Goal: Task Accomplishment & Management: Manage account settings

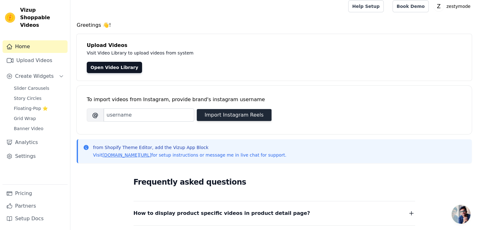
scroll to position [3, 0]
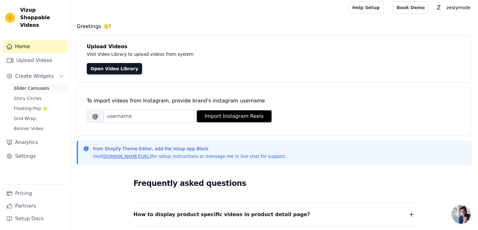
click at [36, 85] on span "Slider Carousels" at bounding box center [32, 88] width 36 height 6
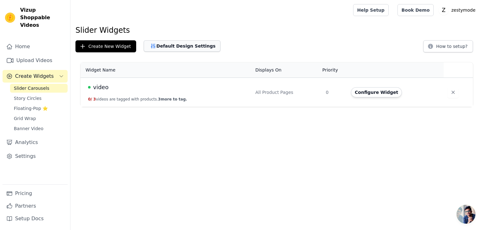
click at [158, 46] on button "Default Design Settings" at bounding box center [182, 45] width 77 height 11
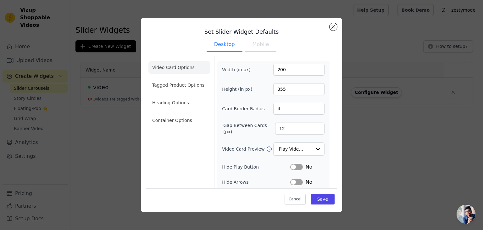
click at [253, 40] on button "Mobile" at bounding box center [260, 45] width 31 height 14
click at [207, 39] on button "Desktop" at bounding box center [225, 45] width 36 height 14
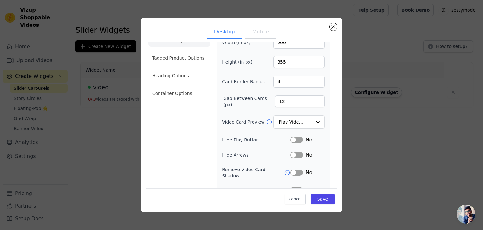
scroll to position [26, 0]
drag, startPoint x: 293, startPoint y: 103, endPoint x: 288, endPoint y: 103, distance: 4.8
click at [288, 103] on input "12" at bounding box center [299, 102] width 49 height 12
click at [258, 23] on ul "Desktop Mobile" at bounding box center [241, 32] width 191 height 19
click at [257, 28] on button "Mobile" at bounding box center [260, 32] width 31 height 14
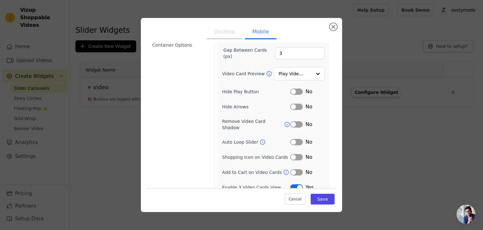
scroll to position [77, 0]
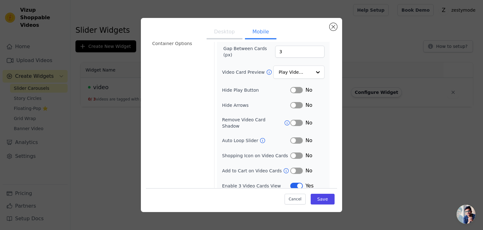
click at [292, 104] on button "Label" at bounding box center [296, 105] width 13 height 6
click at [294, 137] on button "Label" at bounding box center [296, 140] width 13 height 6
click at [293, 152] on button "Label" at bounding box center [296, 155] width 13 height 6
click at [293, 167] on button "Label" at bounding box center [296, 170] width 13 height 6
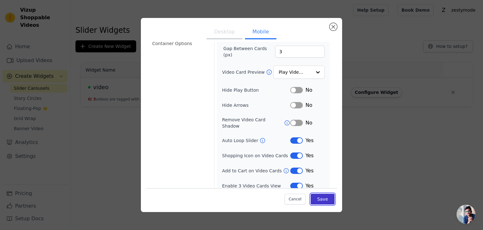
click at [315, 197] on button "Save" at bounding box center [323, 198] width 24 height 11
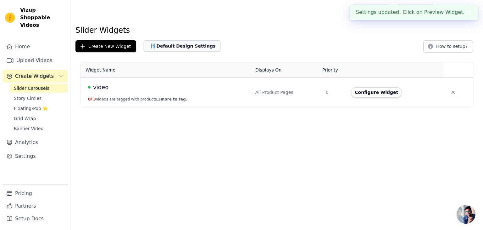
click at [174, 43] on button "Default Design Settings" at bounding box center [182, 45] width 77 height 11
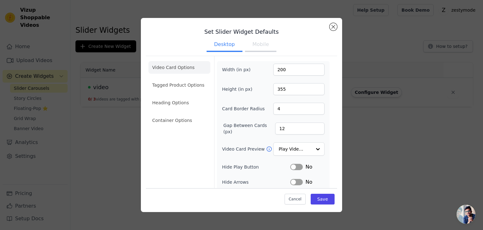
click at [255, 44] on button "Mobile" at bounding box center [260, 45] width 31 height 14
click at [282, 70] on input "3" at bounding box center [298, 70] width 51 height 12
type input "90"
click at [287, 92] on input "160" at bounding box center [298, 89] width 51 height 12
click at [282, 132] on input "3" at bounding box center [299, 128] width 49 height 12
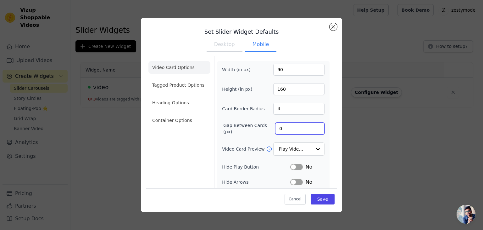
type input "0"
click at [316, 192] on div "Cancel Save" at bounding box center [241, 197] width 191 height 19
click at [318, 197] on button "Save" at bounding box center [323, 198] width 24 height 11
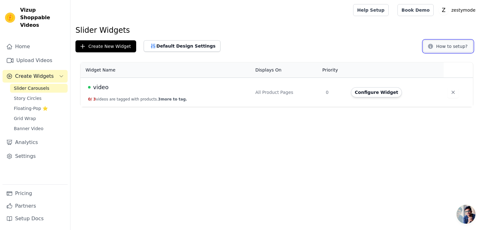
click at [453, 49] on button "How to setup?" at bounding box center [448, 46] width 50 height 12
click at [174, 46] on button "Default Design Settings" at bounding box center [182, 45] width 77 height 11
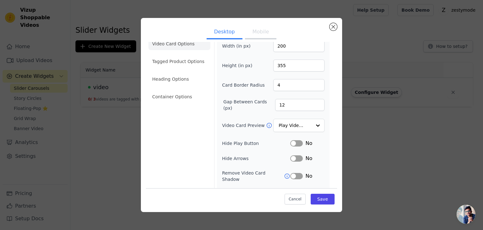
scroll to position [0, 0]
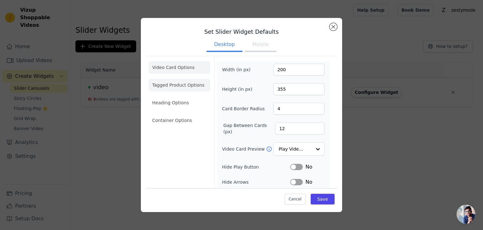
click at [173, 114] on li "Tagged Product Options" at bounding box center [179, 120] width 62 height 13
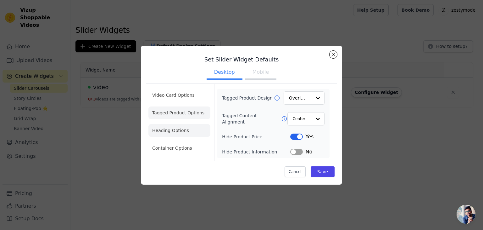
click at [180, 125] on li "Heading Options" at bounding box center [179, 130] width 62 height 13
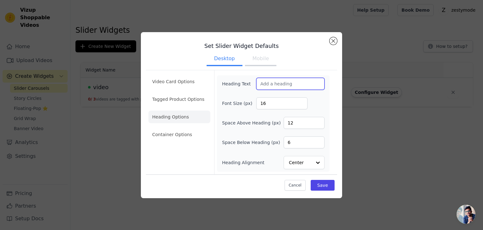
click at [270, 84] on input "Heading Text" at bounding box center [290, 84] width 68 height 12
click at [258, 57] on button "Mobile" at bounding box center [260, 59] width 31 height 14
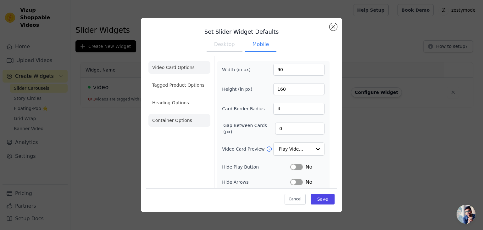
click at [183, 117] on li "Container Options" at bounding box center [179, 120] width 62 height 13
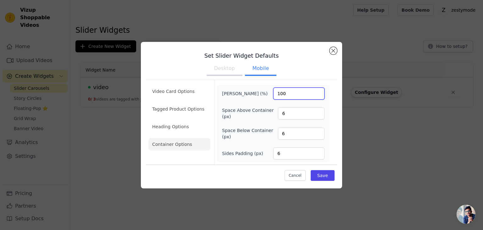
click at [286, 92] on input "100" at bounding box center [298, 93] width 51 height 12
click at [167, 103] on li "Video Card Options" at bounding box center [179, 109] width 62 height 13
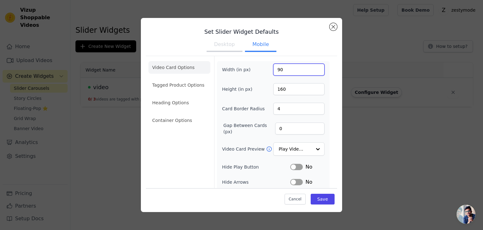
click at [287, 74] on input "90" at bounding box center [298, 70] width 51 height 12
type input "90"
click at [223, 47] on button "Desktop" at bounding box center [225, 45] width 36 height 14
click at [287, 69] on input "200" at bounding box center [298, 70] width 51 height 12
type input "606"
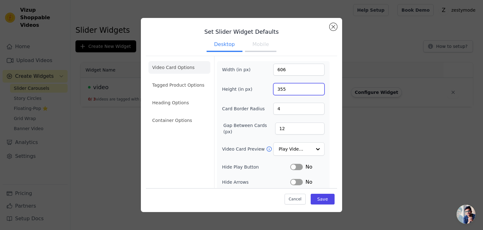
click at [283, 91] on input "355" at bounding box center [298, 89] width 51 height 12
click at [283, 87] on input "48010" at bounding box center [298, 89] width 51 height 12
type input "1080"
click at [285, 110] on input "4" at bounding box center [298, 109] width 51 height 12
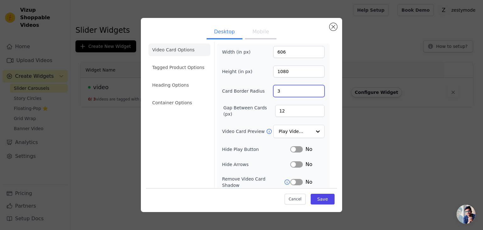
type input "3"
click at [283, 114] on input "12" at bounding box center [299, 111] width 49 height 12
type input "1"
type input "6"
click at [297, 127] on input "Video Card Preview" at bounding box center [295, 131] width 32 height 13
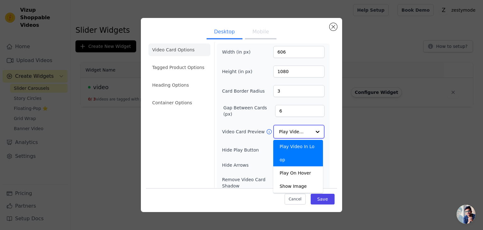
click at [306, 131] on input "Video Card Preview" at bounding box center [295, 131] width 32 height 13
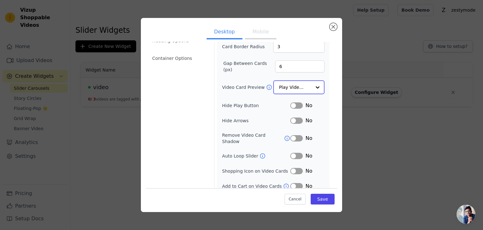
scroll to position [0, 0]
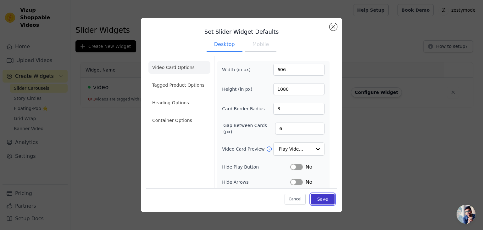
click at [318, 198] on button "Save" at bounding box center [323, 198] width 24 height 11
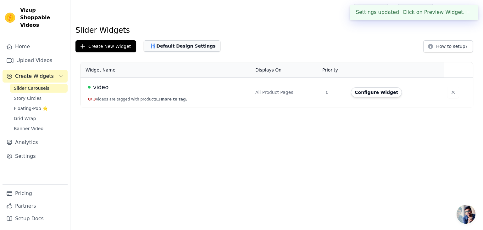
click at [167, 46] on button "Default Design Settings" at bounding box center [182, 45] width 77 height 11
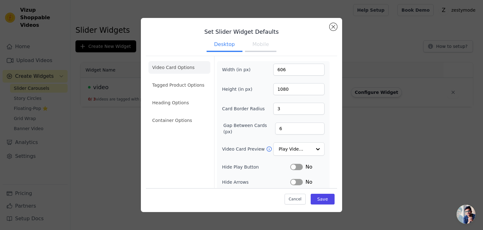
click at [256, 48] on button "Mobile" at bounding box center [260, 45] width 31 height 14
click at [286, 71] on input "90" at bounding box center [298, 70] width 51 height 12
type input "606"
click at [279, 91] on input "160" at bounding box center [298, 89] width 51 height 12
type input "1080"
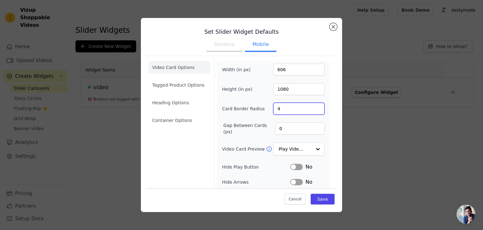
click at [279, 109] on input "4" at bounding box center [298, 109] width 51 height 12
type input "3"
click at [278, 123] on input "0" at bounding box center [299, 128] width 49 height 12
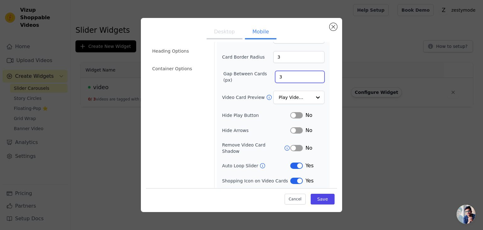
scroll to position [77, 0]
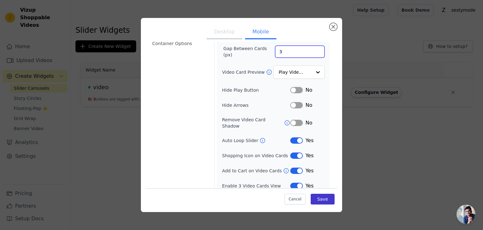
type input "3"
click at [315, 198] on button "Save" at bounding box center [323, 198] width 24 height 11
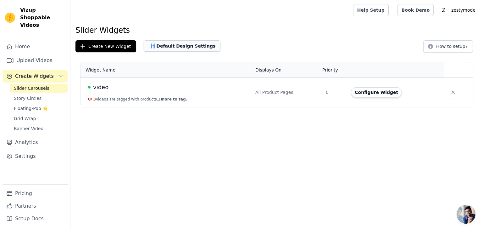
click at [180, 45] on button "Default Design Settings" at bounding box center [182, 45] width 77 height 11
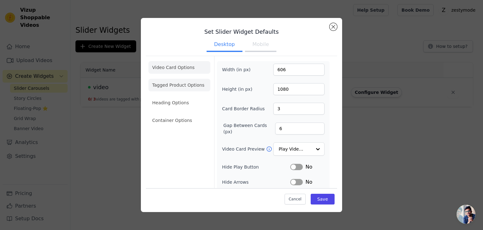
click at [195, 114] on li "Tagged Product Options" at bounding box center [179, 120] width 62 height 13
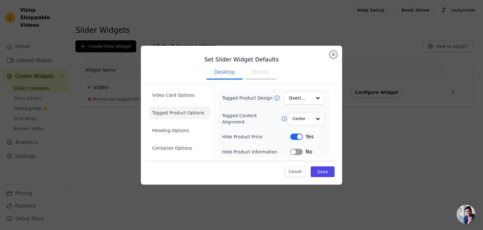
click at [262, 75] on button "Mobile" at bounding box center [260, 73] width 31 height 14
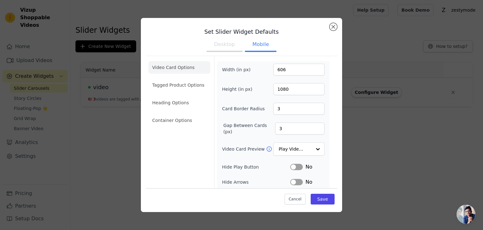
click at [185, 76] on ul "Video Card Options Tagged Product Options Heading Options Container Options" at bounding box center [179, 93] width 62 height 70
click at [184, 114] on li "Tagged Product Options" at bounding box center [179, 120] width 62 height 13
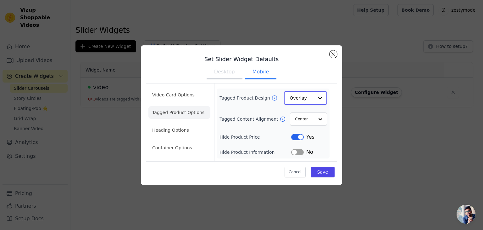
click at [310, 100] on input "Tagged Product Design" at bounding box center [302, 98] width 24 height 13
click at [271, 97] on icon at bounding box center [274, 98] width 6 height 6
click at [310, 98] on input "Tagged Product Design" at bounding box center [302, 98] width 24 height 13
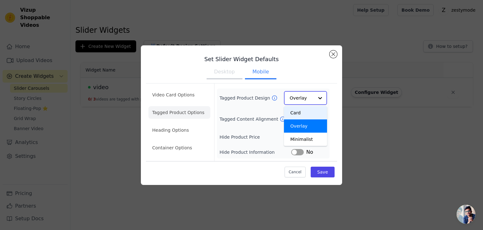
click at [300, 111] on div "Card" at bounding box center [305, 112] width 43 height 13
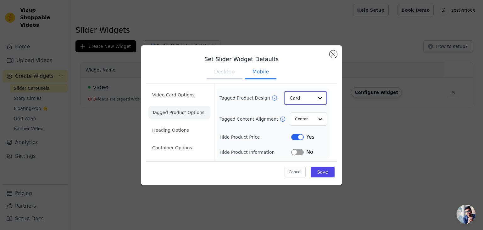
click at [310, 99] on input "Tagged Product Design" at bounding box center [302, 98] width 24 height 13
click at [272, 100] on icon at bounding box center [274, 97] width 5 height 5
click at [310, 93] on input "Tagged Product Design" at bounding box center [302, 98] width 24 height 13
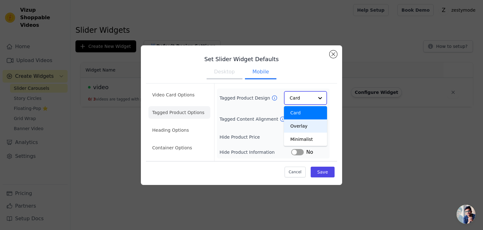
click at [304, 128] on div "Overlay" at bounding box center [305, 125] width 43 height 13
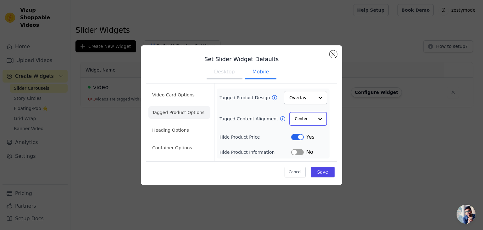
click at [307, 121] on input "Tagged Content Alignment" at bounding box center [304, 118] width 19 height 13
click at [302, 146] on div "Left" at bounding box center [307, 146] width 36 height 13
click at [324, 168] on button "Save" at bounding box center [323, 171] width 24 height 11
